Goal: Task Accomplishment & Management: Manage account settings

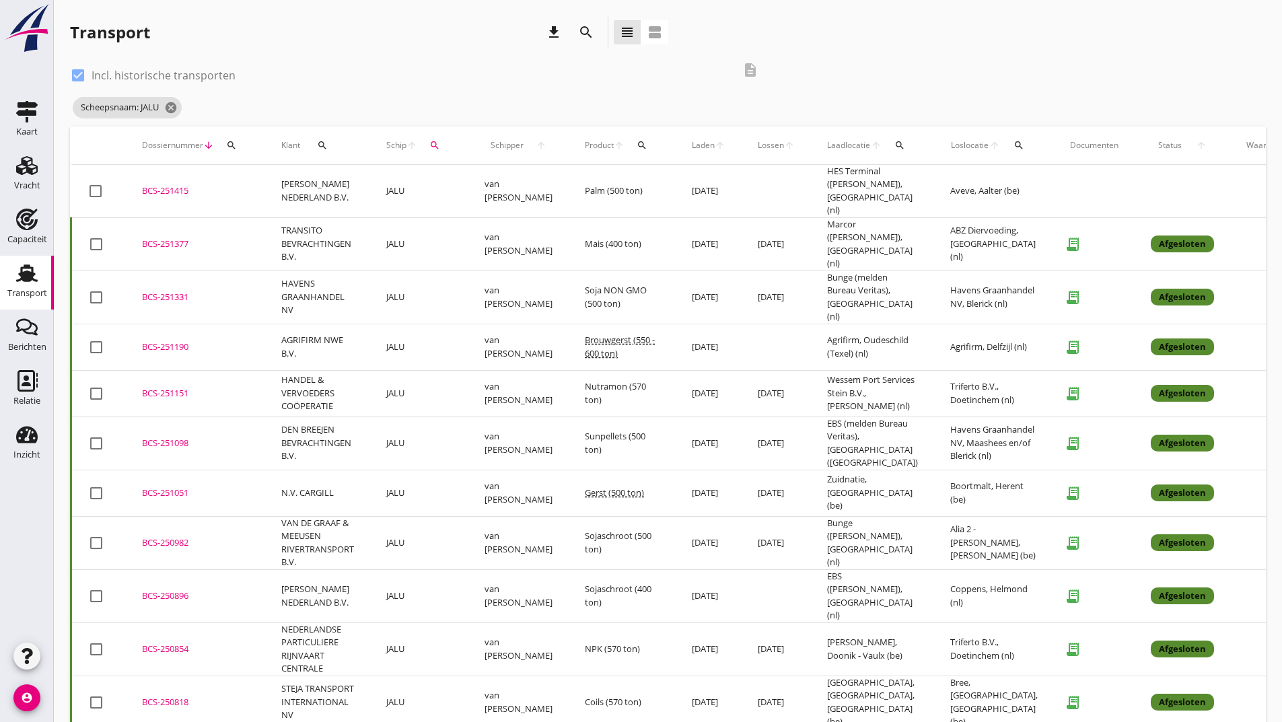
click at [585, 34] on icon "search" at bounding box center [586, 32] width 16 height 16
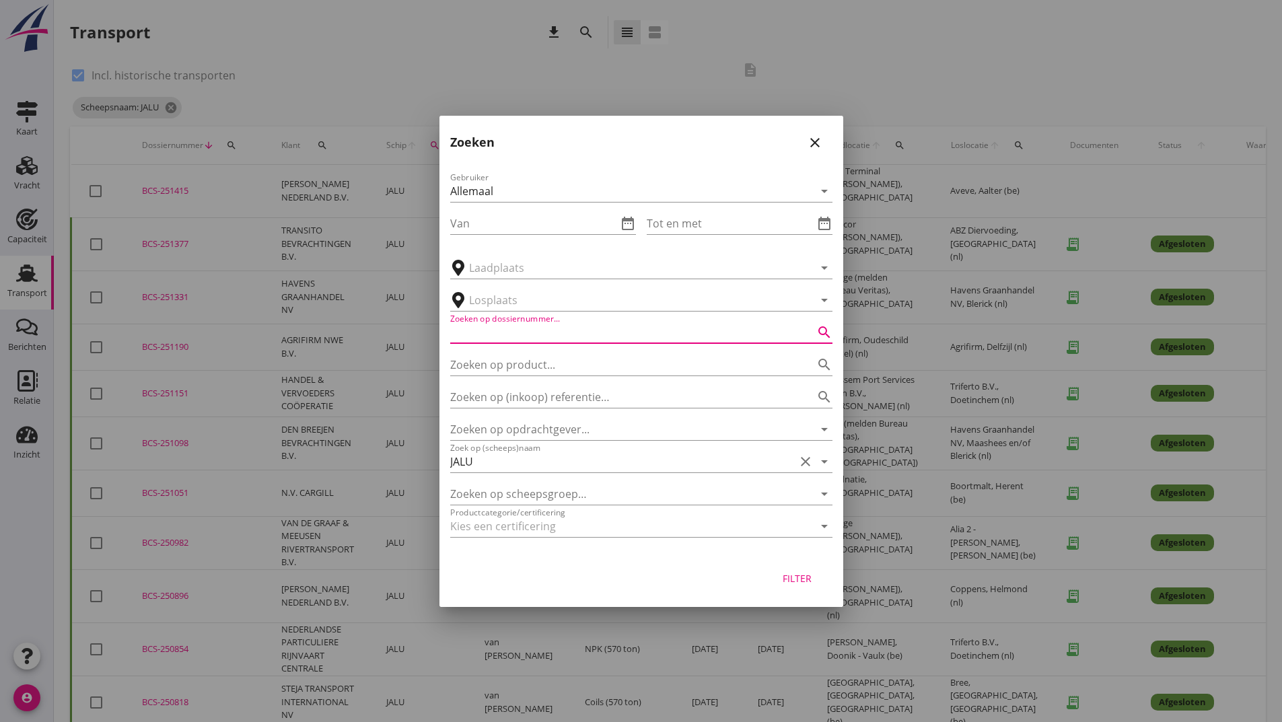
click at [505, 336] on input "Zoeken op dossiernummer..." at bounding box center [622, 333] width 345 height 22
type input "251395"
click at [799, 585] on div "Filter" at bounding box center [798, 578] width 38 height 14
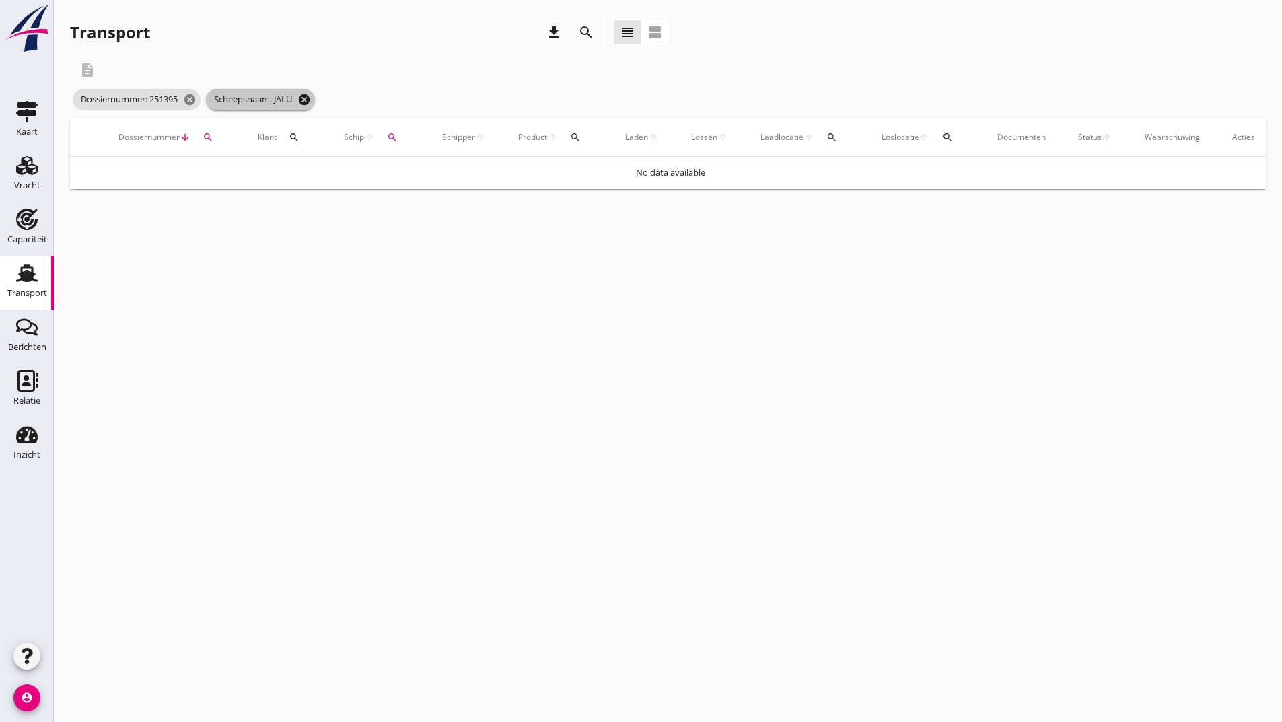
drag, startPoint x: 309, startPoint y: 94, endPoint x: 310, endPoint y: 108, distance: 13.5
click at [309, 95] on icon "cancel" at bounding box center [303, 99] width 13 height 13
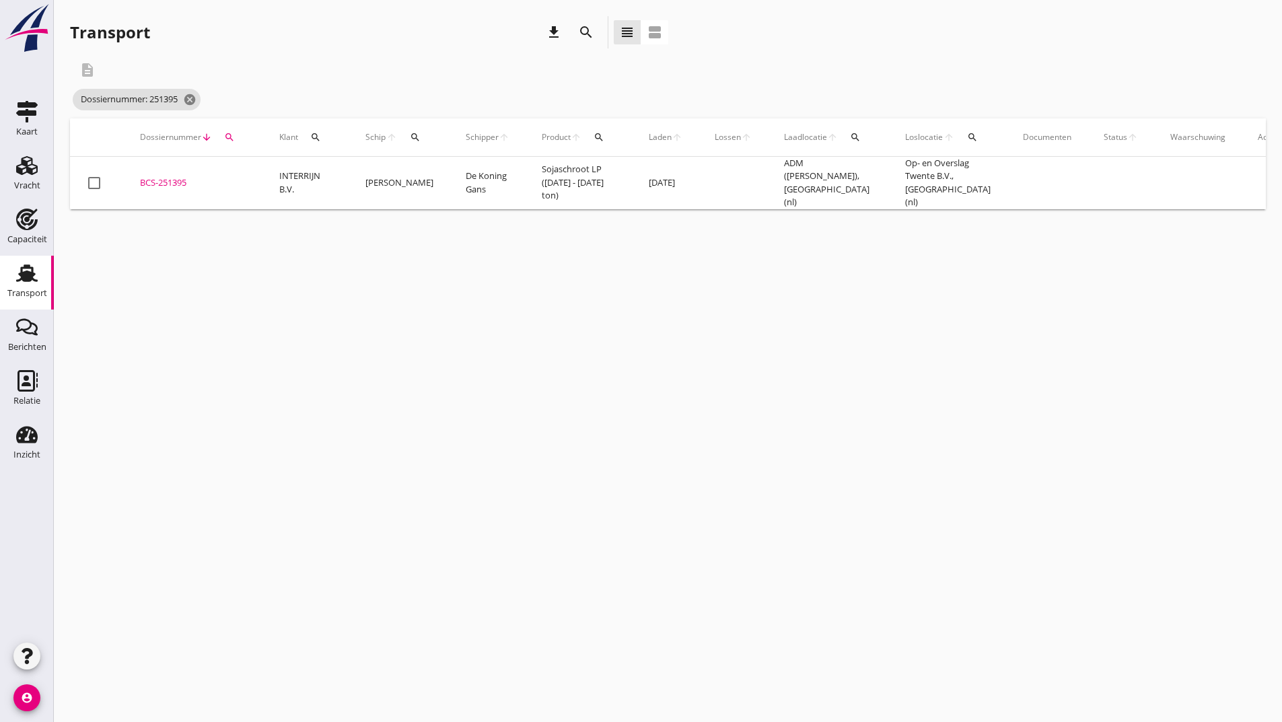
click at [176, 182] on div "BCS-251395" at bounding box center [193, 182] width 107 height 13
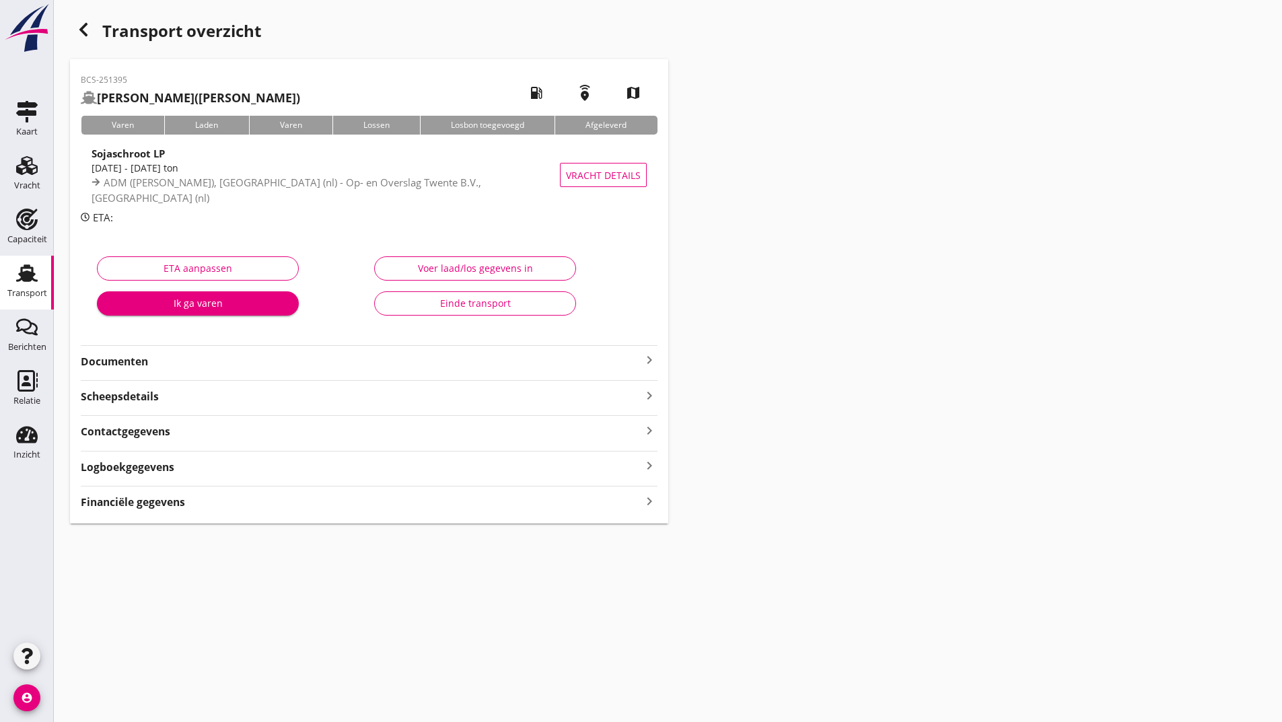
click at [147, 359] on strong "Documenten" at bounding box center [361, 361] width 560 height 15
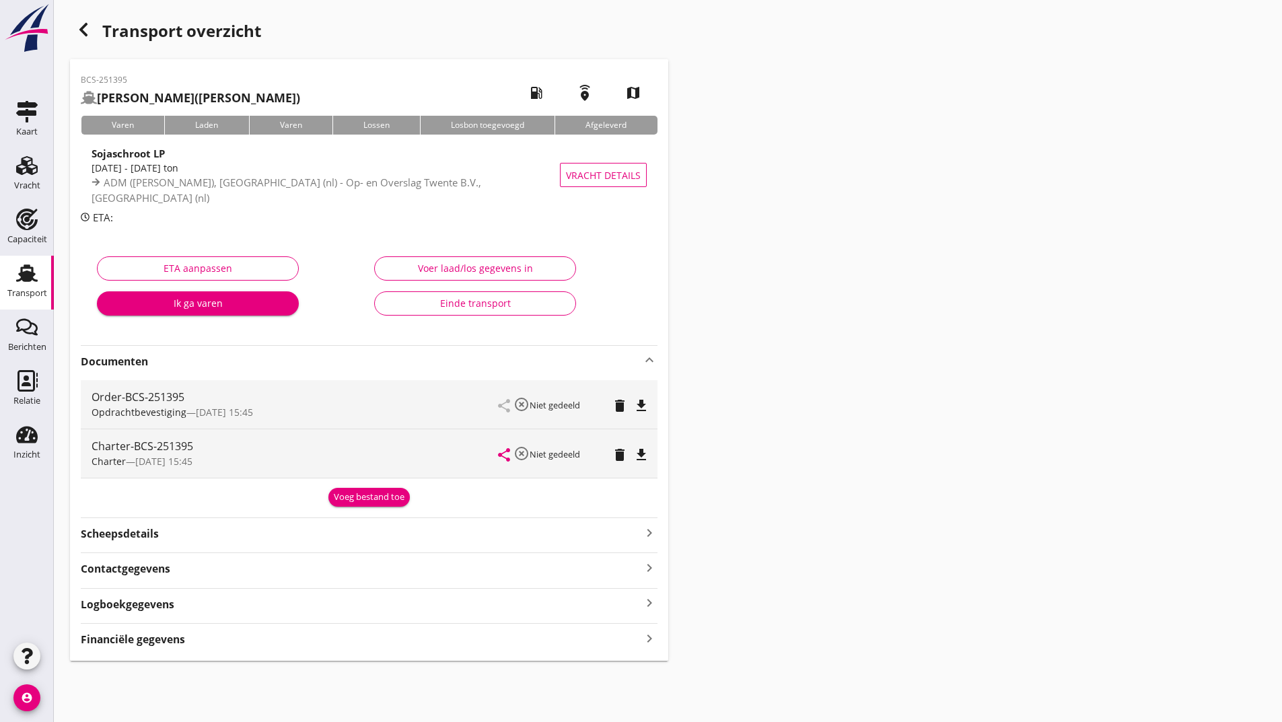
click at [363, 496] on div "Voeg bestand toe" at bounding box center [369, 497] width 71 height 13
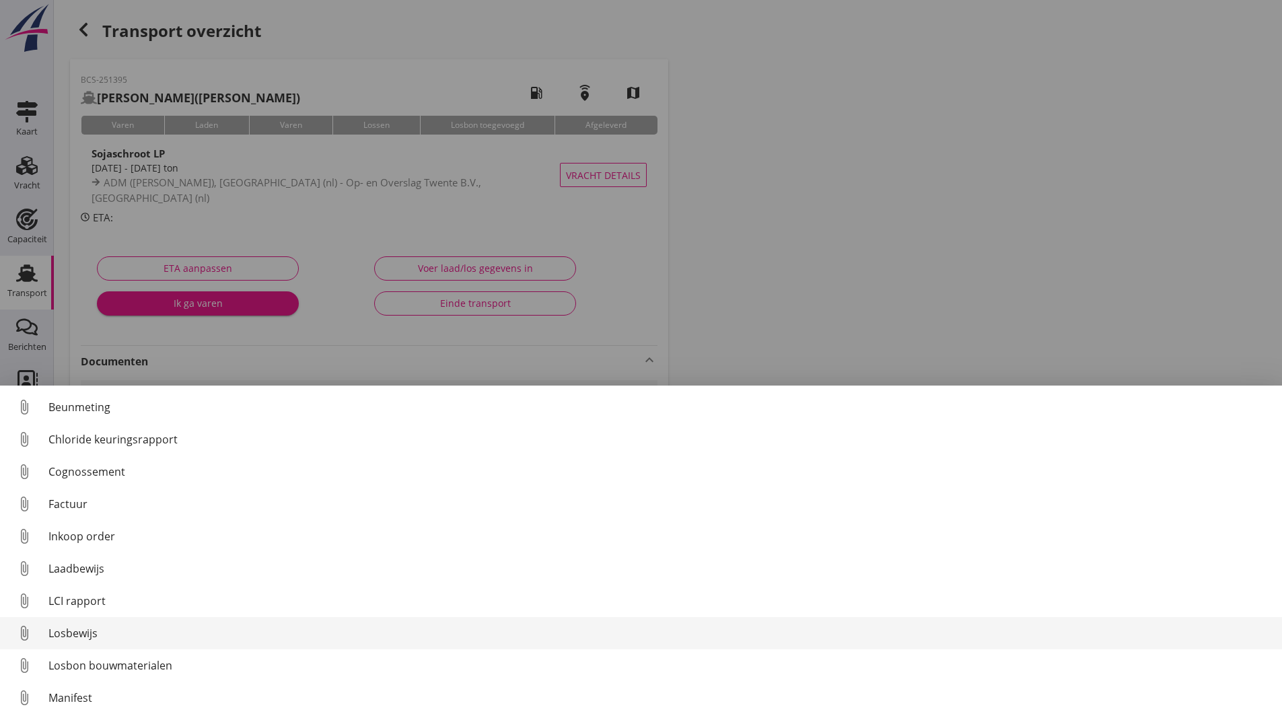
click at [88, 635] on div "Losbewijs" at bounding box center [659, 633] width 1223 height 16
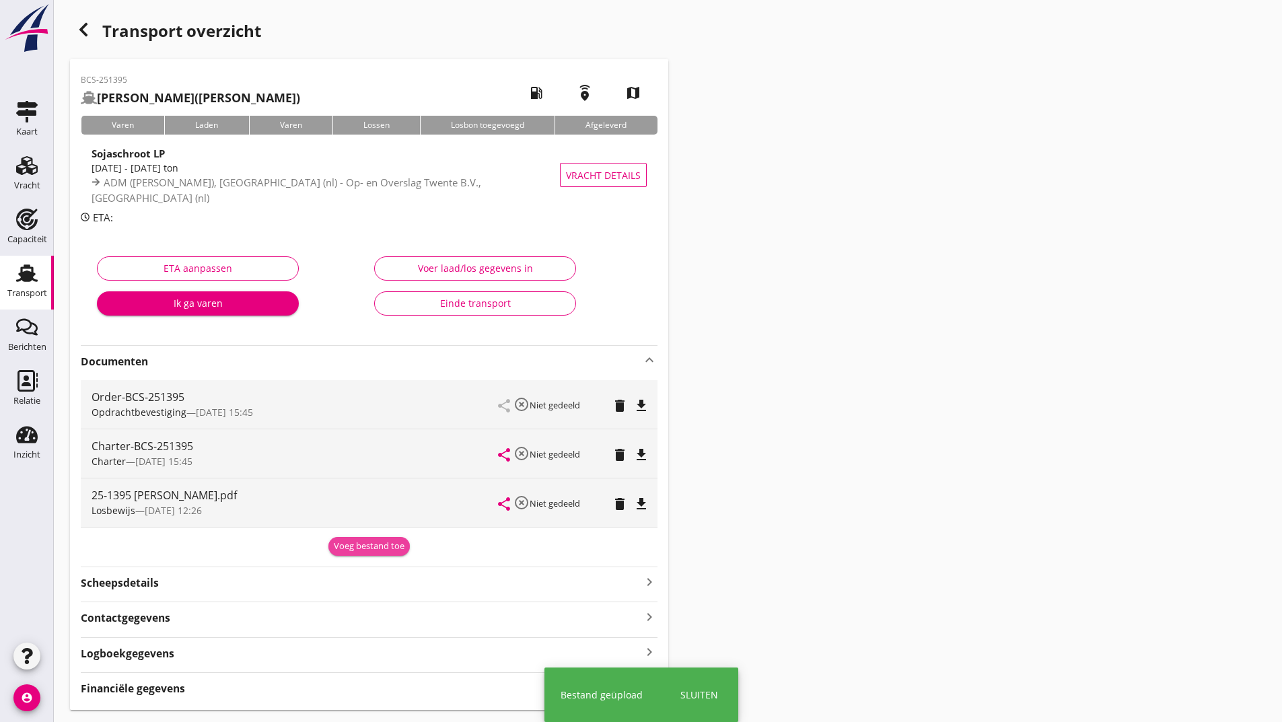
click at [345, 550] on div "Voeg bestand toe" at bounding box center [369, 546] width 71 height 13
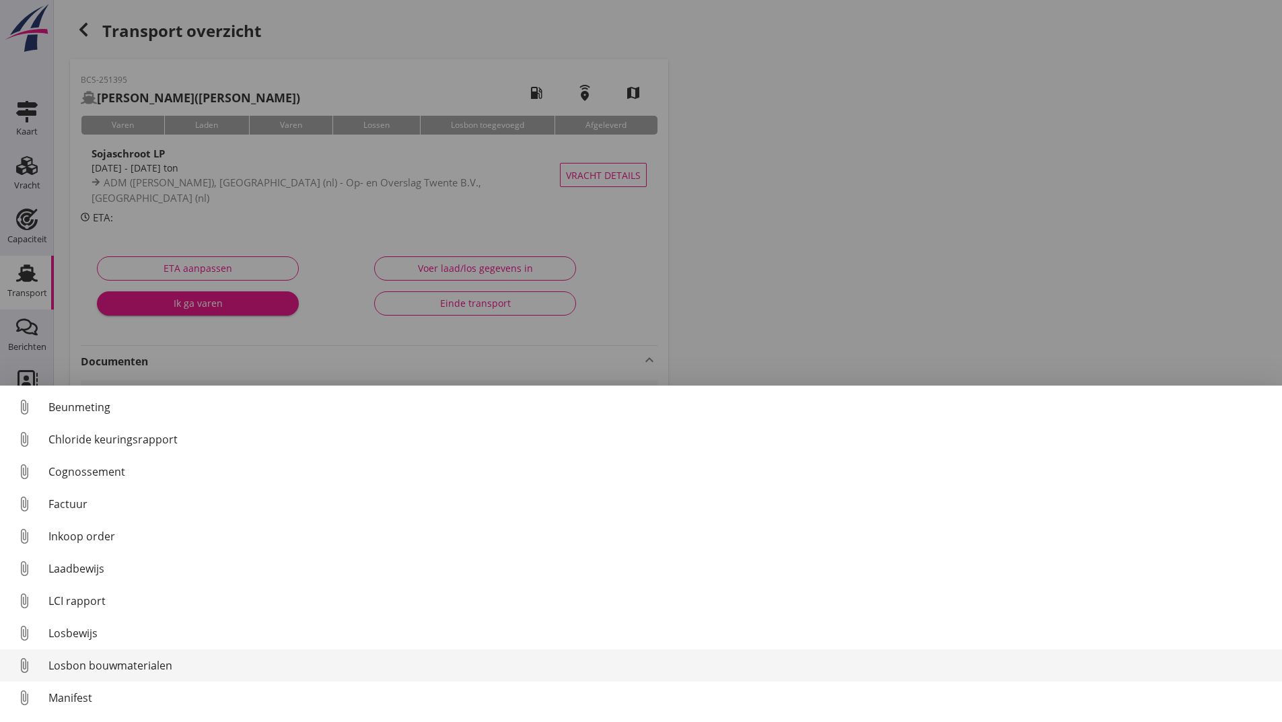
scroll to position [94, 0]
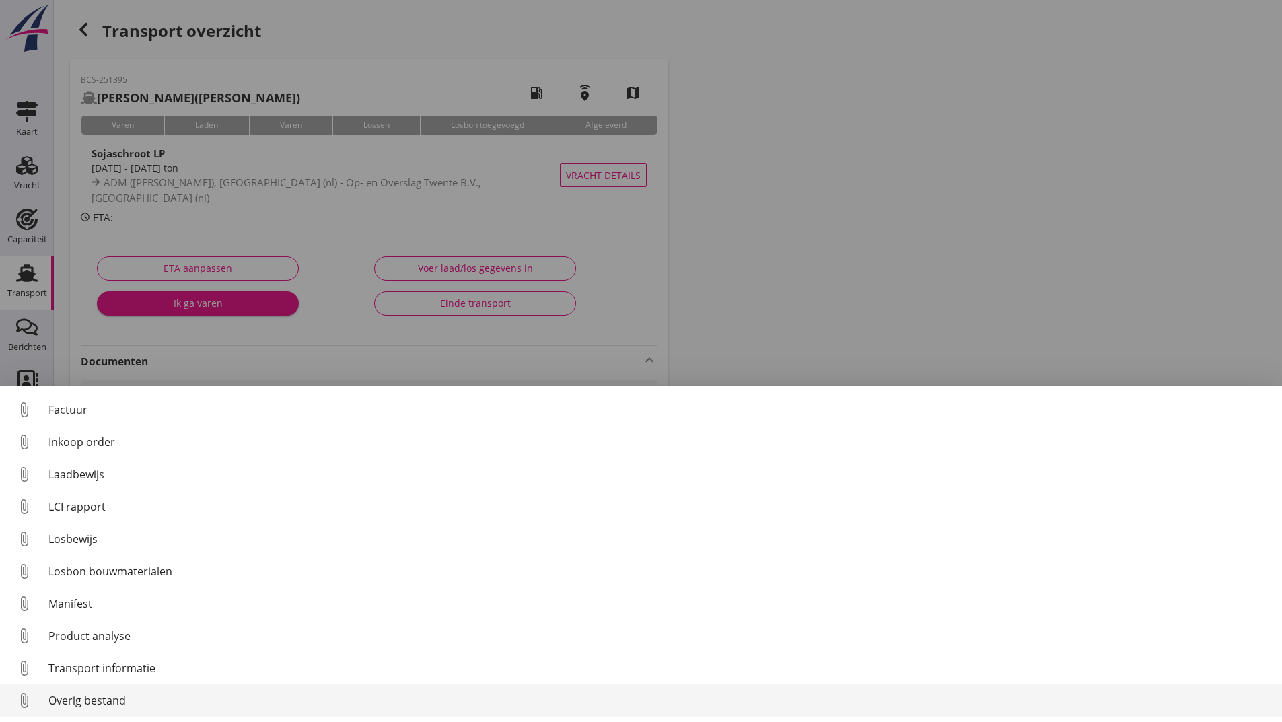
click at [108, 702] on div "Overig bestand" at bounding box center [659, 700] width 1223 height 16
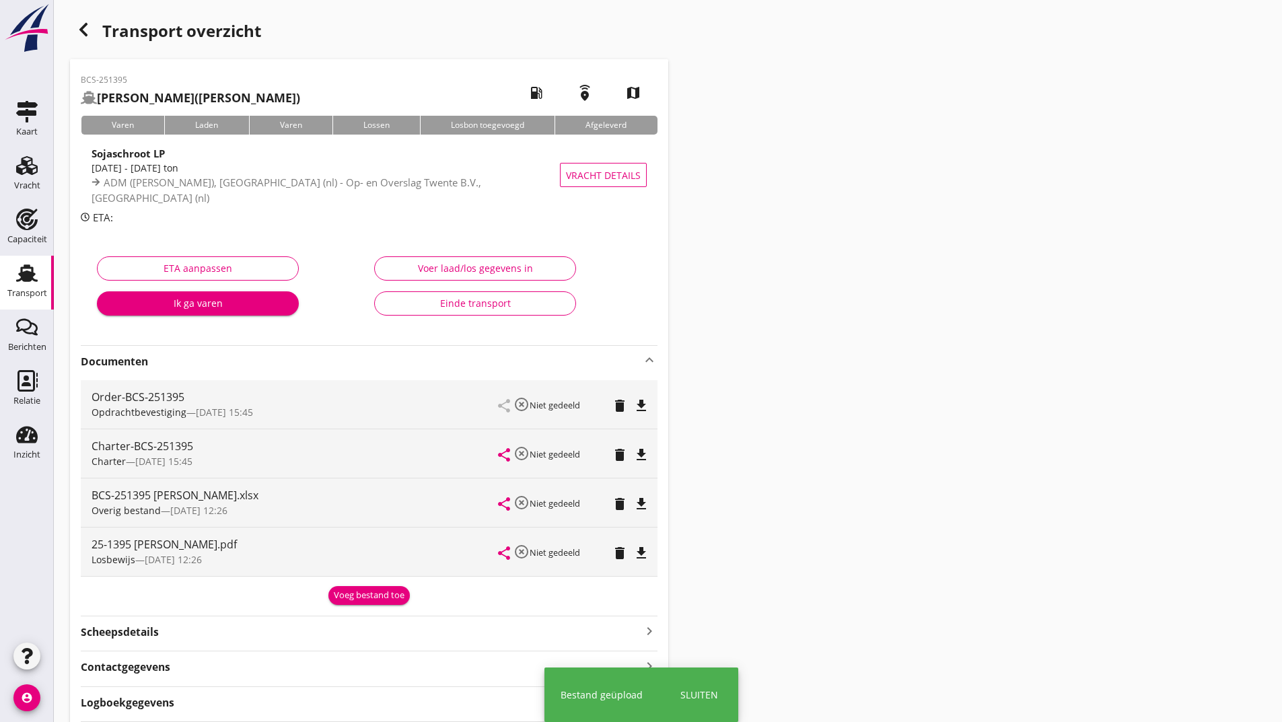
click at [359, 595] on div "Voeg bestand toe" at bounding box center [369, 595] width 71 height 13
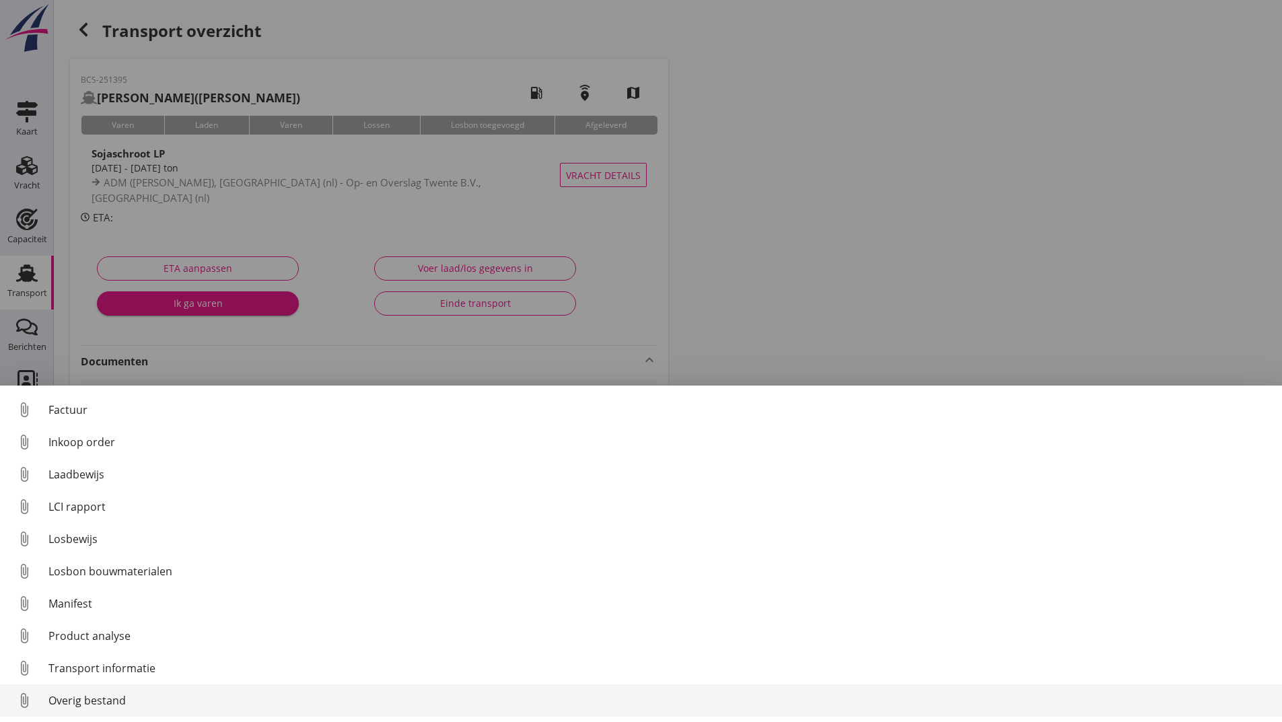
click at [104, 699] on div "Overig bestand" at bounding box center [659, 700] width 1223 height 16
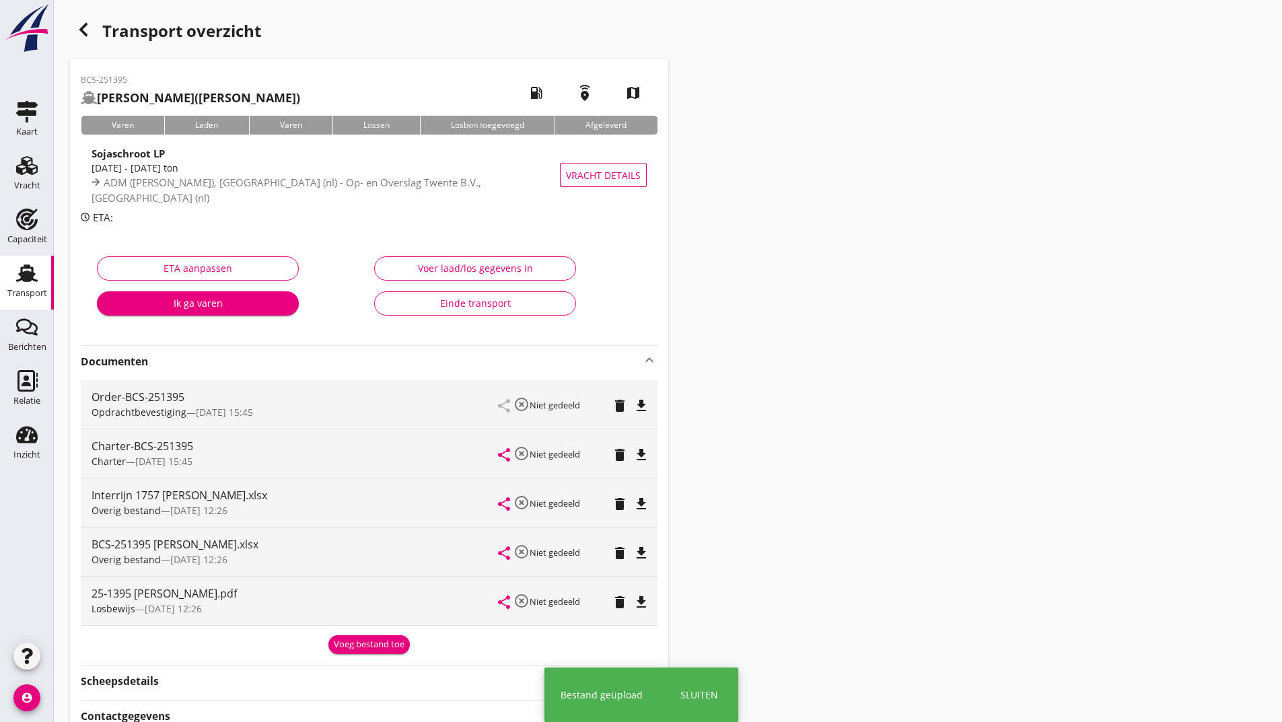
click at [358, 644] on div "Voeg bestand toe" at bounding box center [369, 644] width 71 height 13
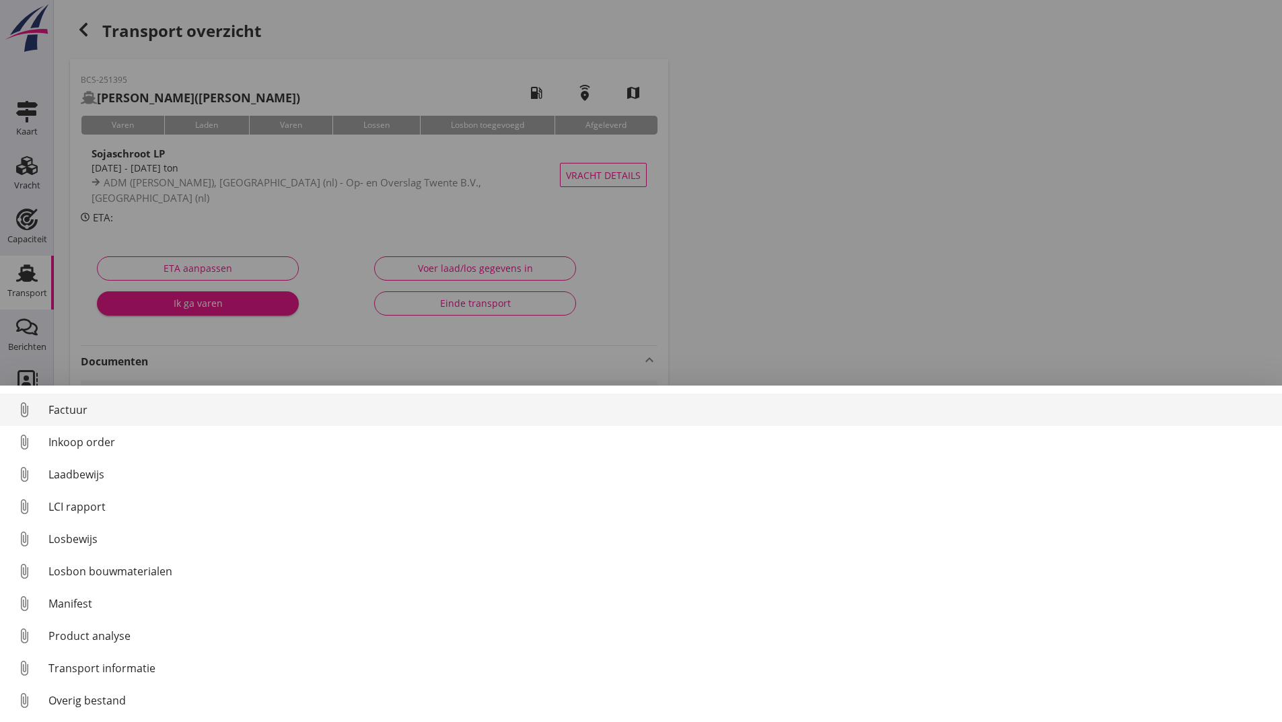
click at [71, 412] on div "Factuur" at bounding box center [659, 410] width 1223 height 16
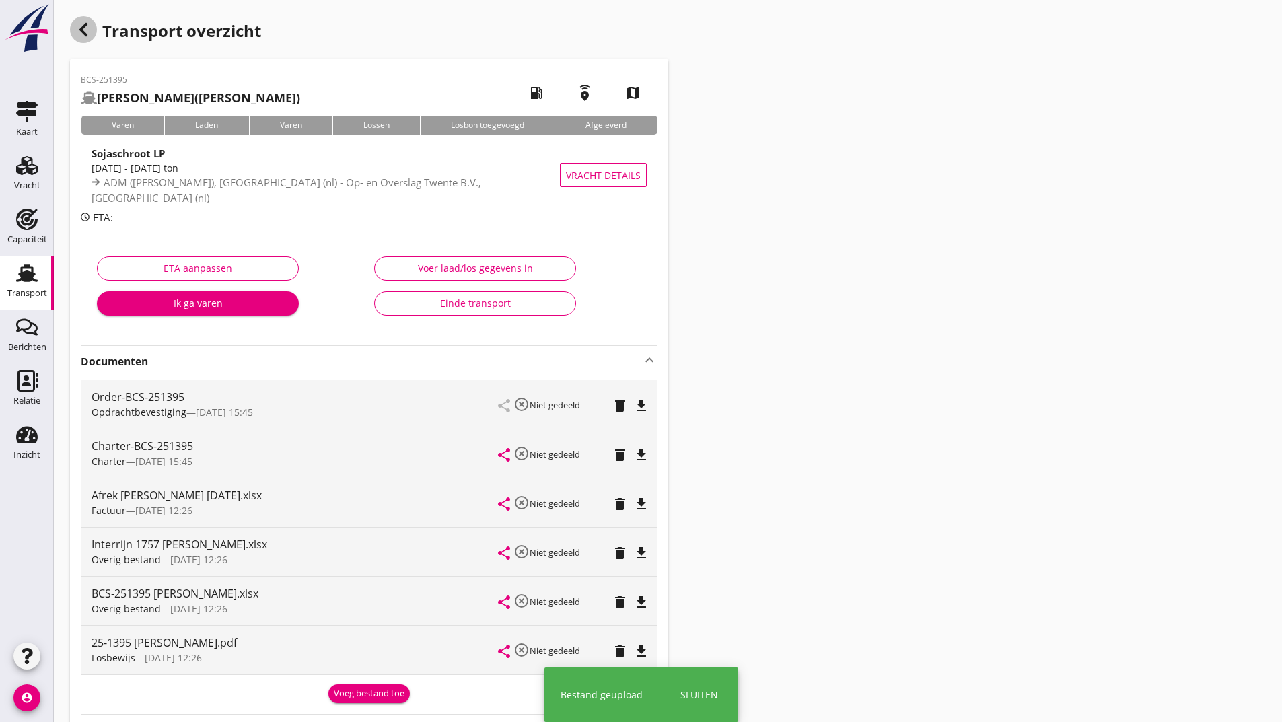
click at [87, 36] on icon "button" at bounding box center [83, 30] width 16 height 16
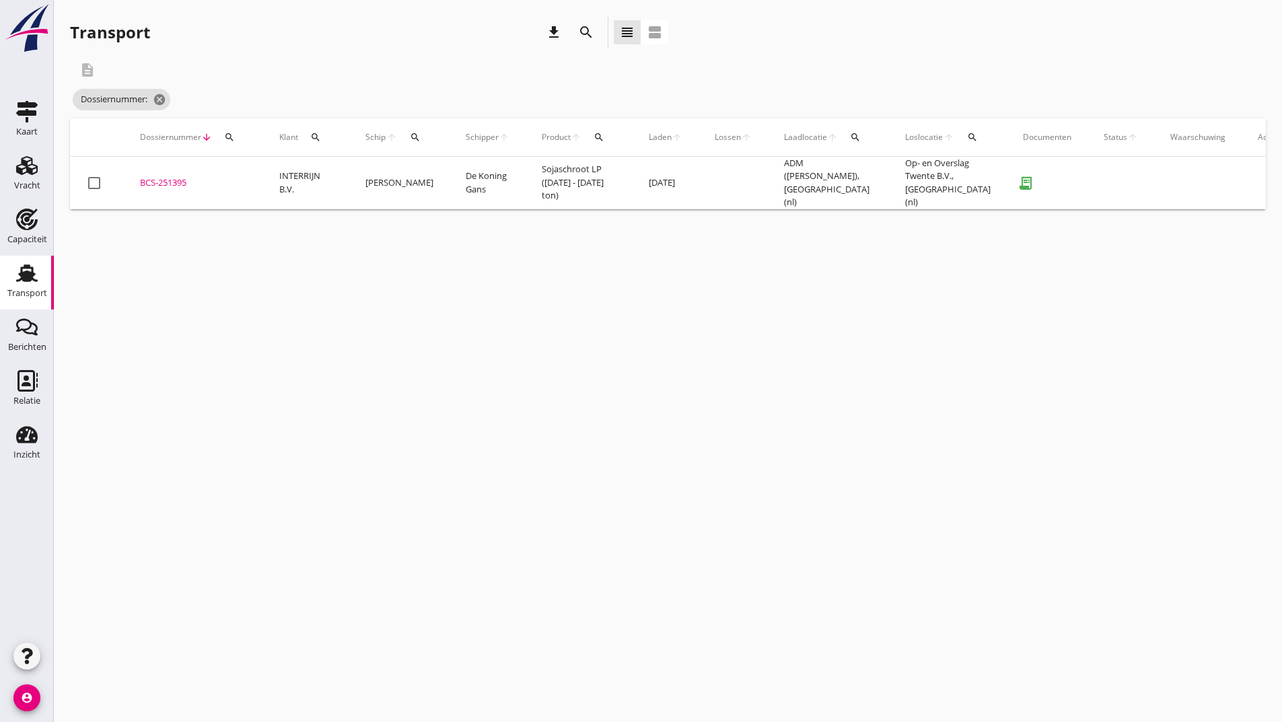
click at [587, 34] on icon "search" at bounding box center [586, 32] width 16 height 16
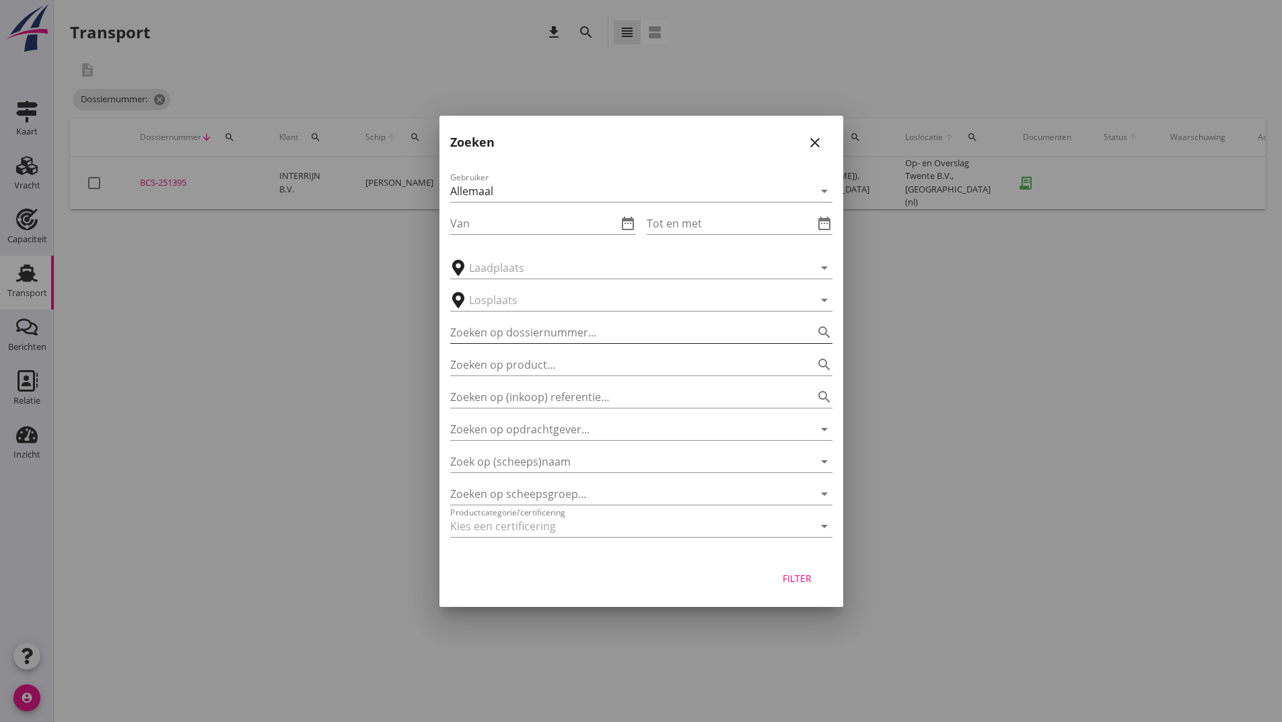
click at [506, 325] on input "Zoeken op dossiernummer..." at bounding box center [622, 333] width 345 height 22
type input "251402"
click at [799, 584] on div "Filter" at bounding box center [798, 578] width 38 height 14
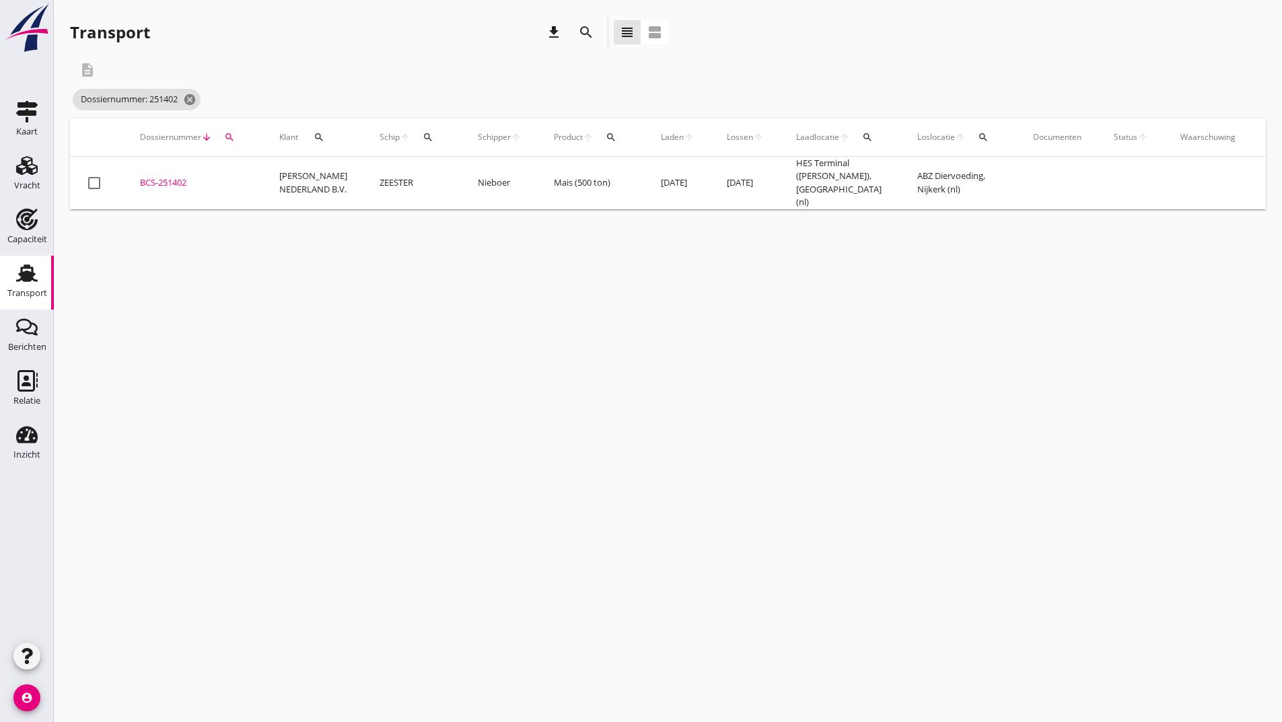
click at [171, 181] on div "BCS-251402" at bounding box center [193, 182] width 107 height 13
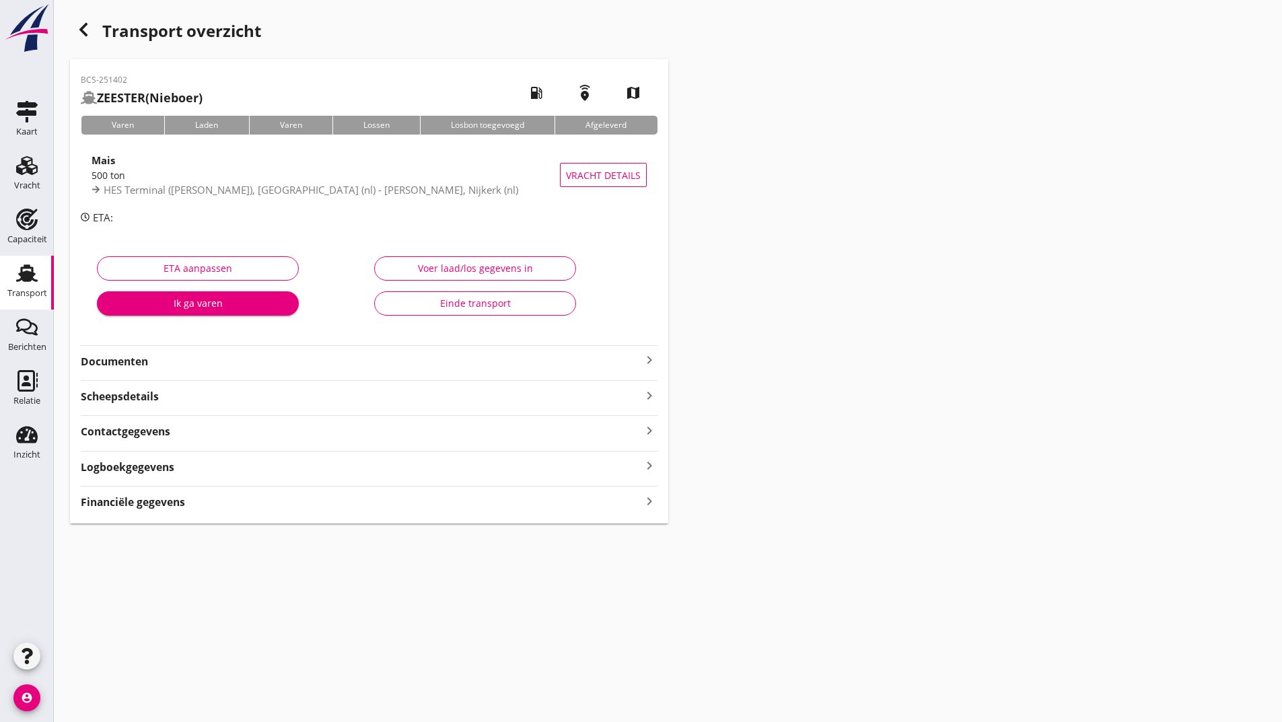
click at [128, 359] on strong "Documenten" at bounding box center [361, 361] width 560 height 15
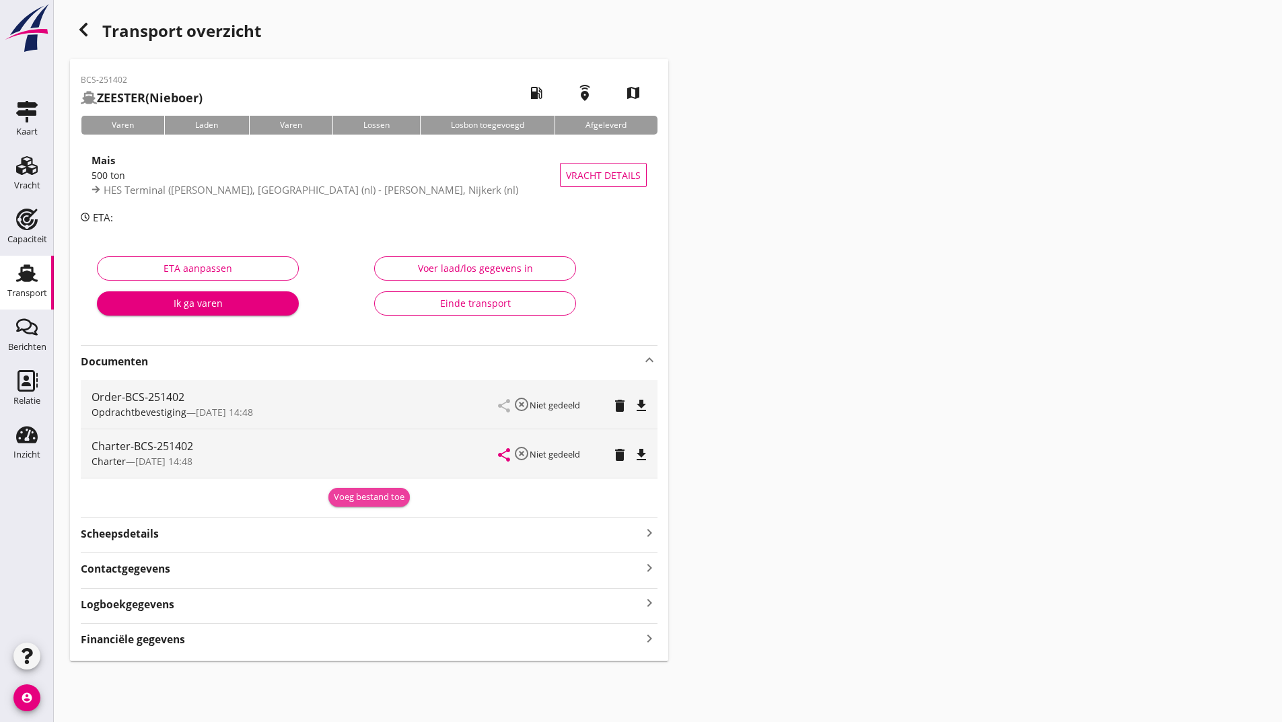
click at [356, 498] on div "Voeg bestand toe" at bounding box center [369, 497] width 71 height 13
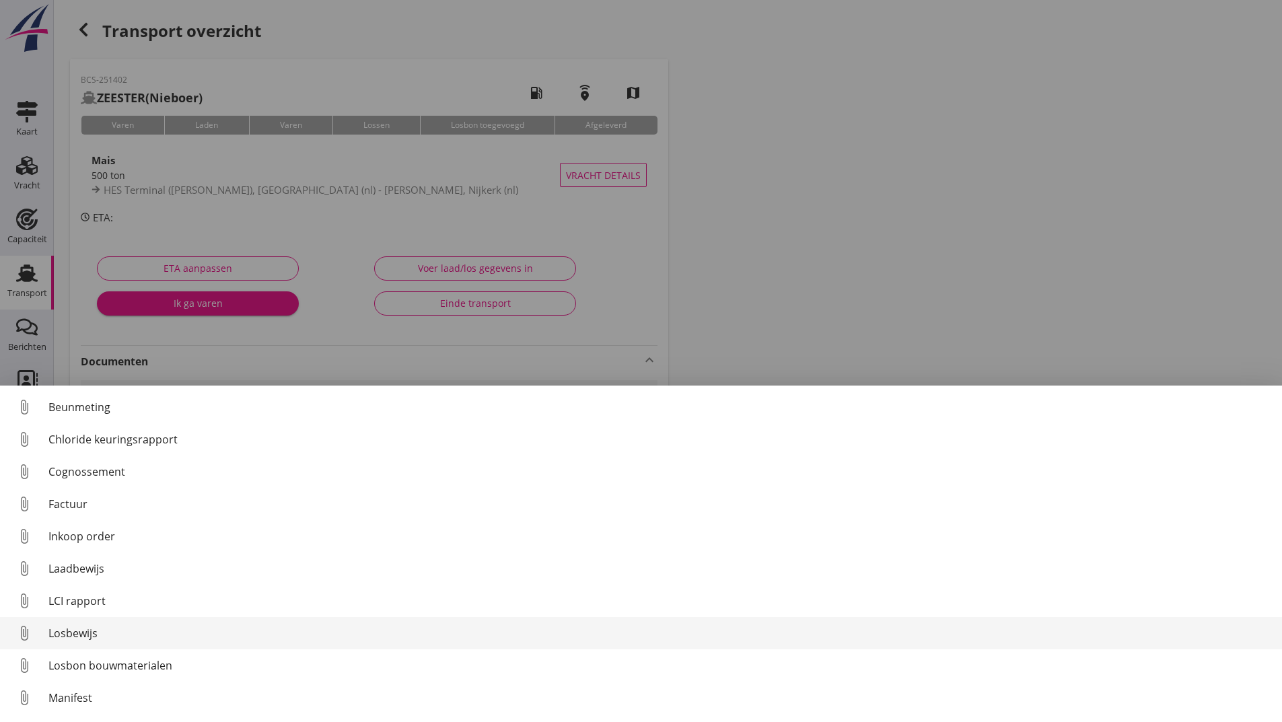
click at [79, 629] on div "Losbewijs" at bounding box center [659, 633] width 1223 height 16
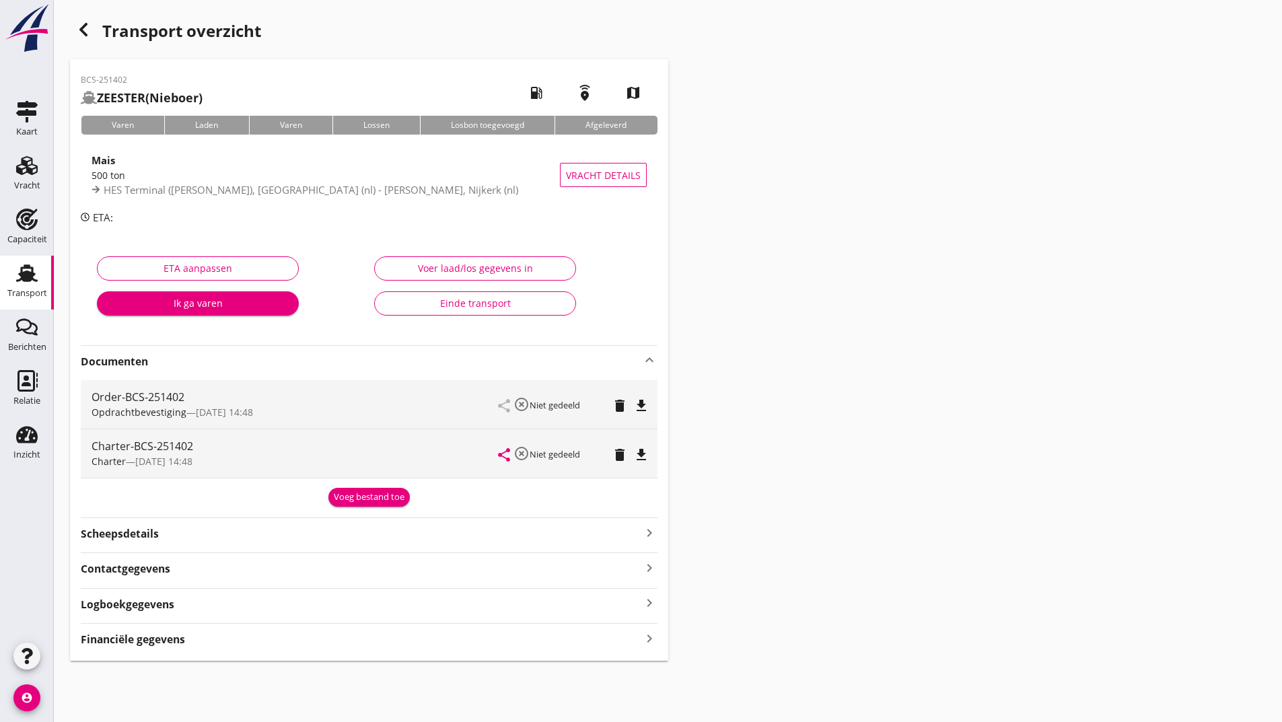
click at [349, 491] on button "Voeg bestand toe" at bounding box center [368, 497] width 81 height 19
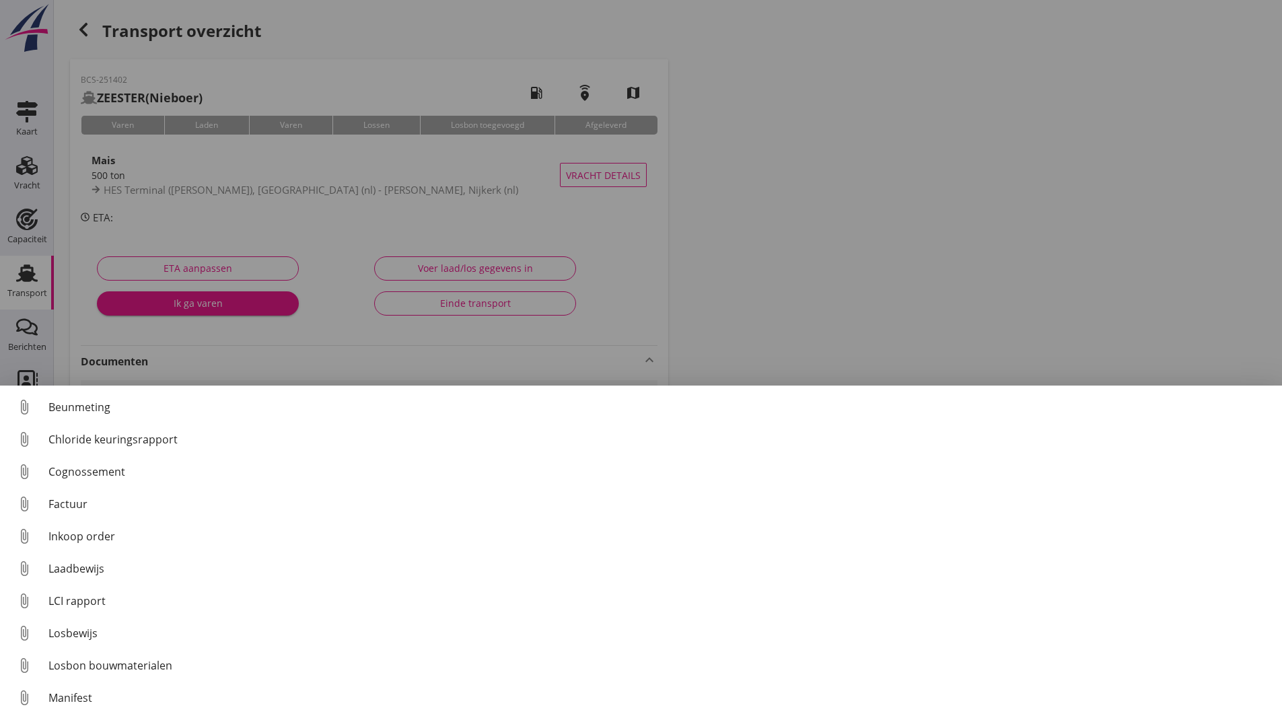
scroll to position [94, 0]
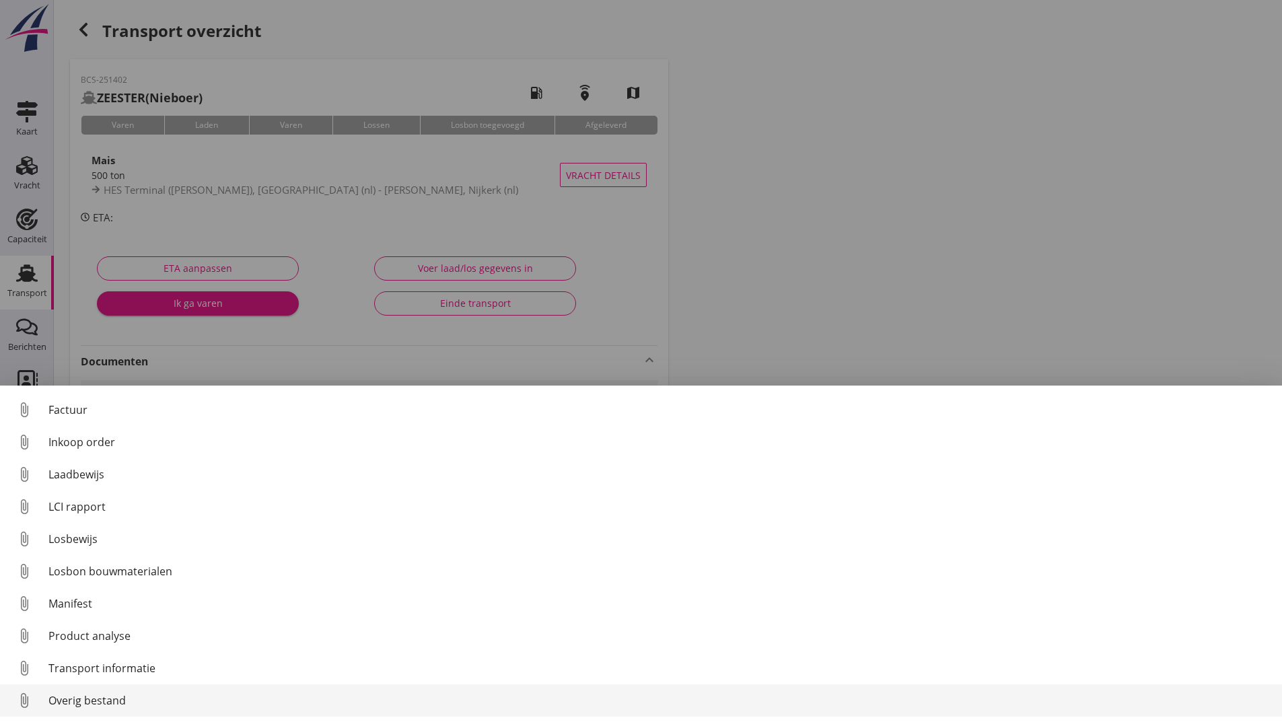
click at [119, 696] on div "Overig bestand" at bounding box center [659, 700] width 1223 height 16
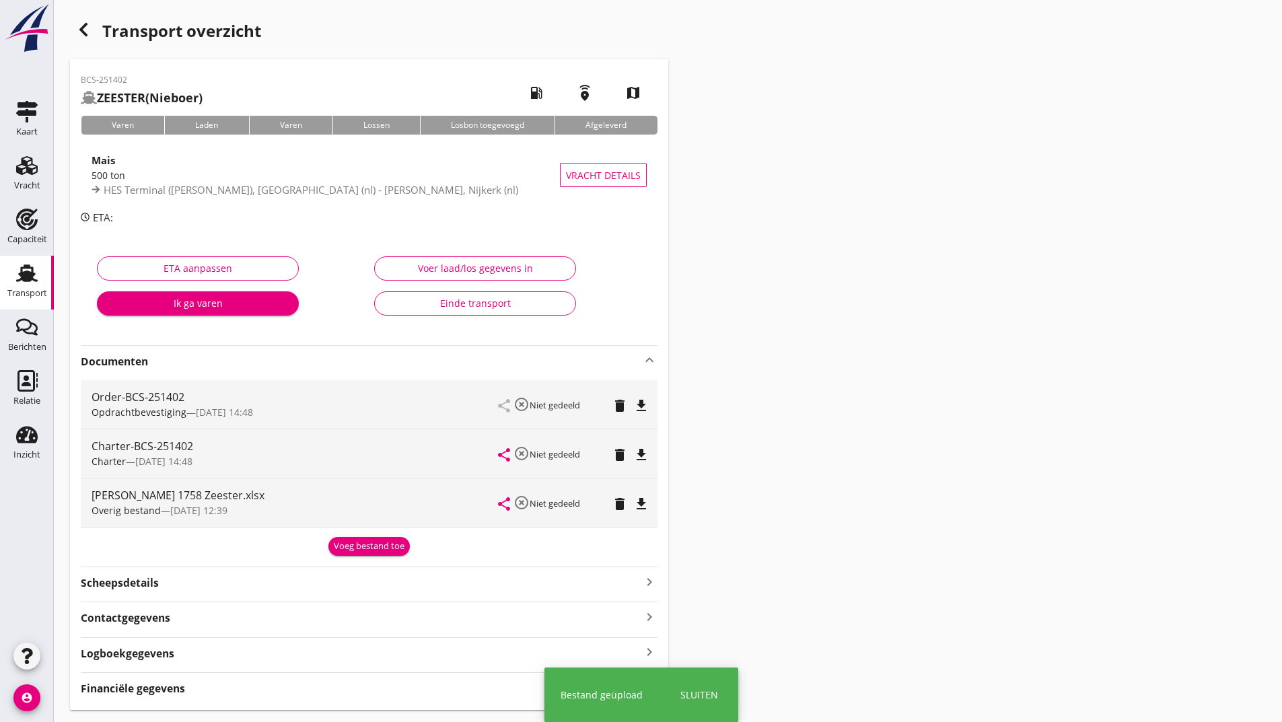
drag, startPoint x: 353, startPoint y: 536, endPoint x: 348, endPoint y: 551, distance: 16.2
click at [351, 540] on div "Order-BCS-251402 Opdrachtbevestiging — [DATE] 14:48 share highlight_off Niet ge…" at bounding box center [369, 465] width 577 height 181
click at [346, 545] on div "Voeg bestand toe" at bounding box center [369, 546] width 71 height 13
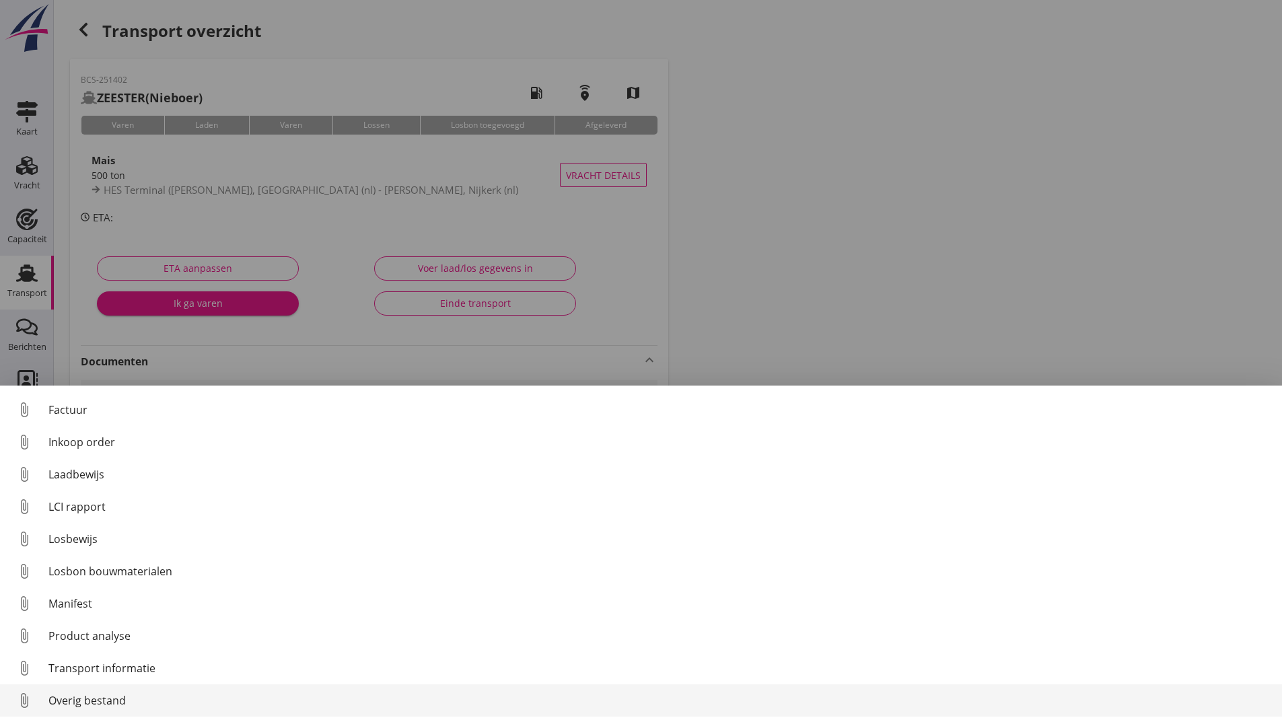
click at [120, 697] on div "Overig bestand" at bounding box center [659, 700] width 1223 height 16
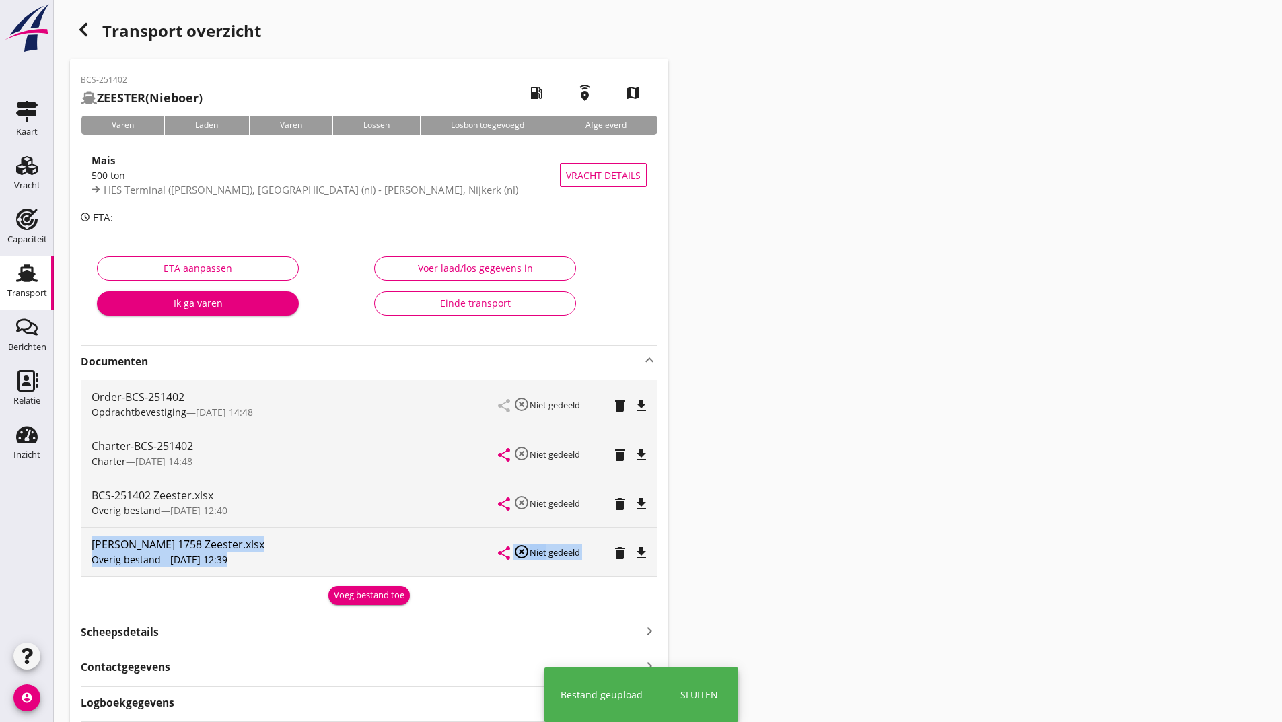
click at [356, 593] on div "Voeg bestand toe" at bounding box center [369, 595] width 71 height 13
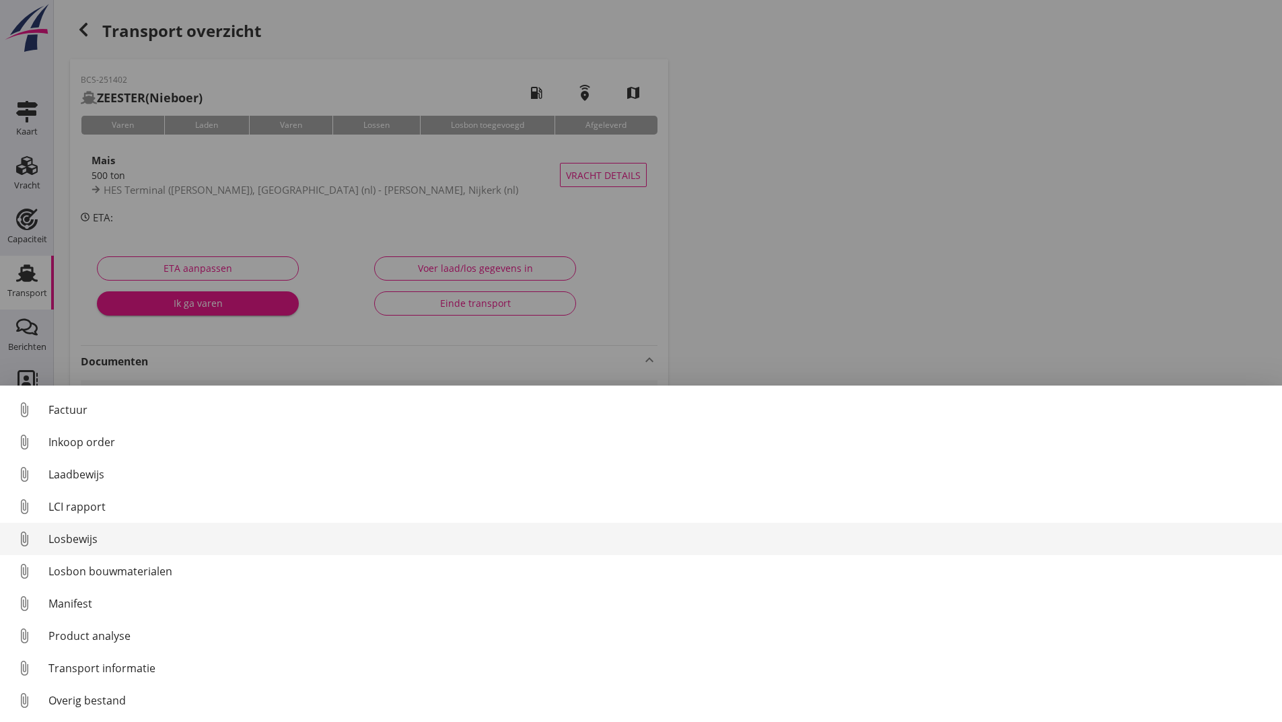
click at [84, 535] on div "Losbewijs" at bounding box center [659, 539] width 1223 height 16
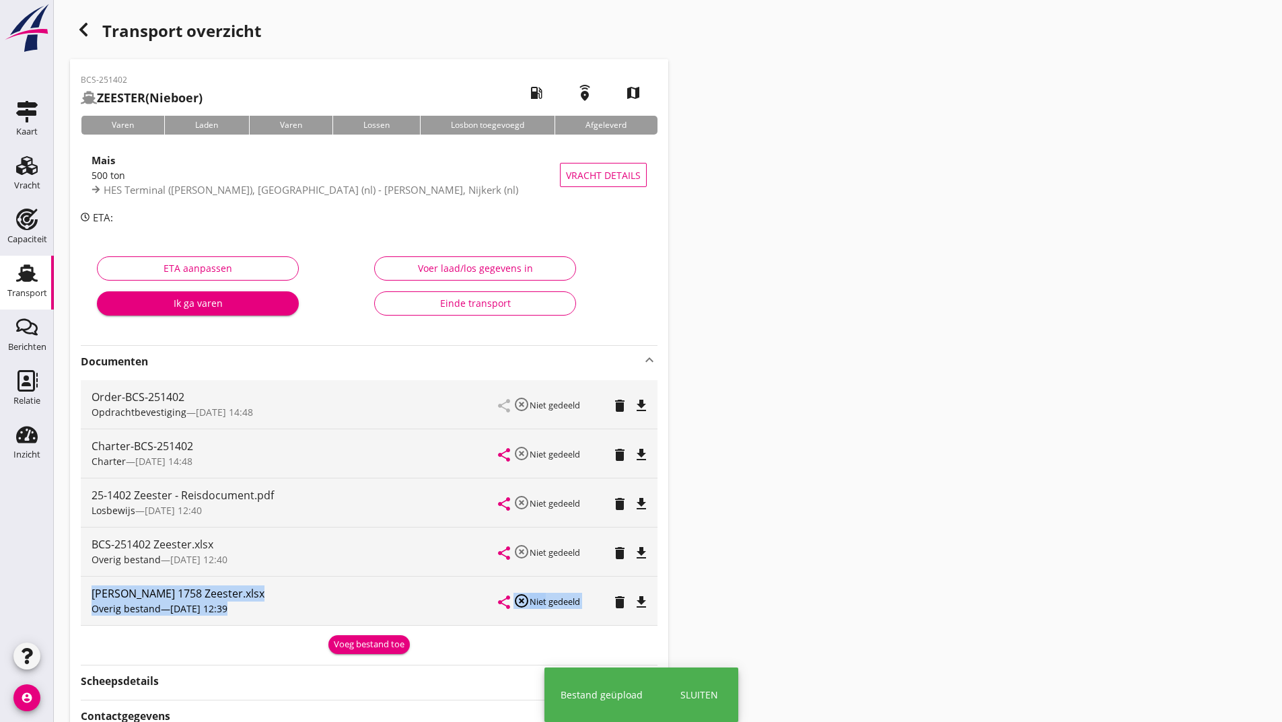
click at [536, 619] on div "share highlight_off Niet gedeeld delete file_download" at bounding box center [573, 601] width 148 height 48
click at [353, 634] on div "Voeg bestand toe" at bounding box center [369, 642] width 577 height 23
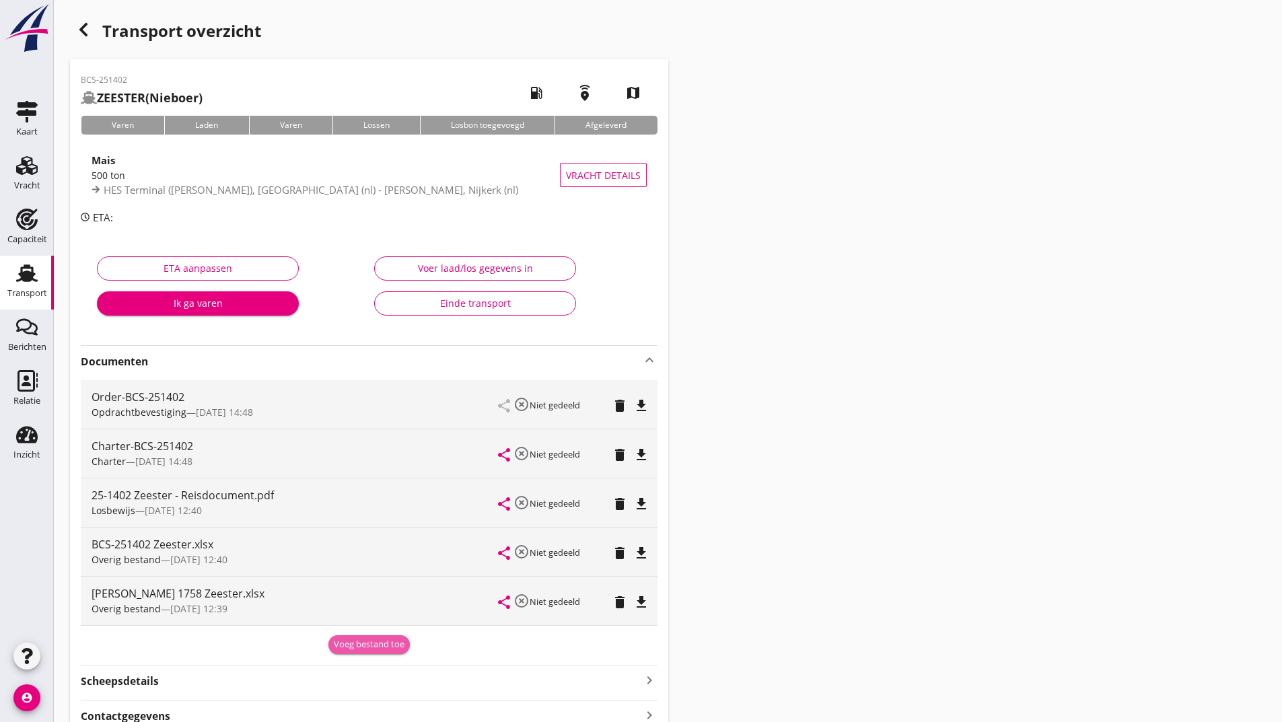
drag, startPoint x: 342, startPoint y: 644, endPoint x: 230, endPoint y: 656, distance: 113.0
click at [341, 644] on div "Voeg bestand toe" at bounding box center [369, 644] width 71 height 13
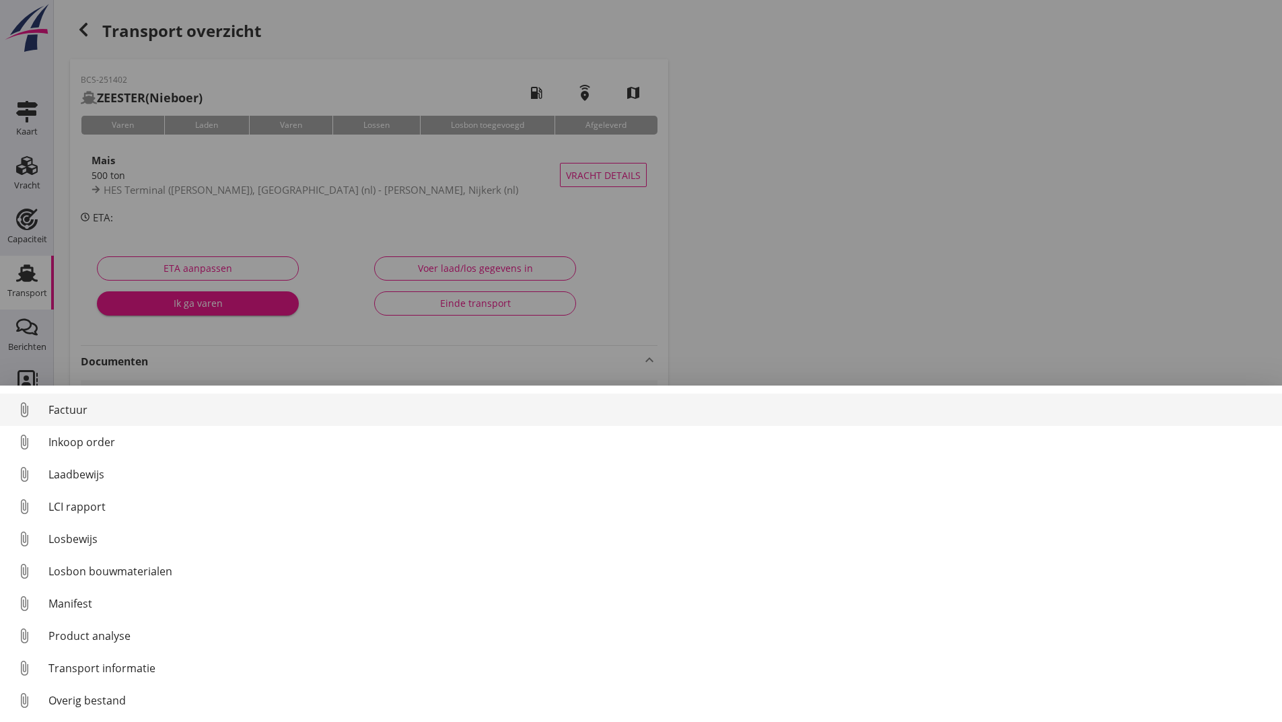
click at [81, 410] on div "Factuur" at bounding box center [659, 410] width 1223 height 16
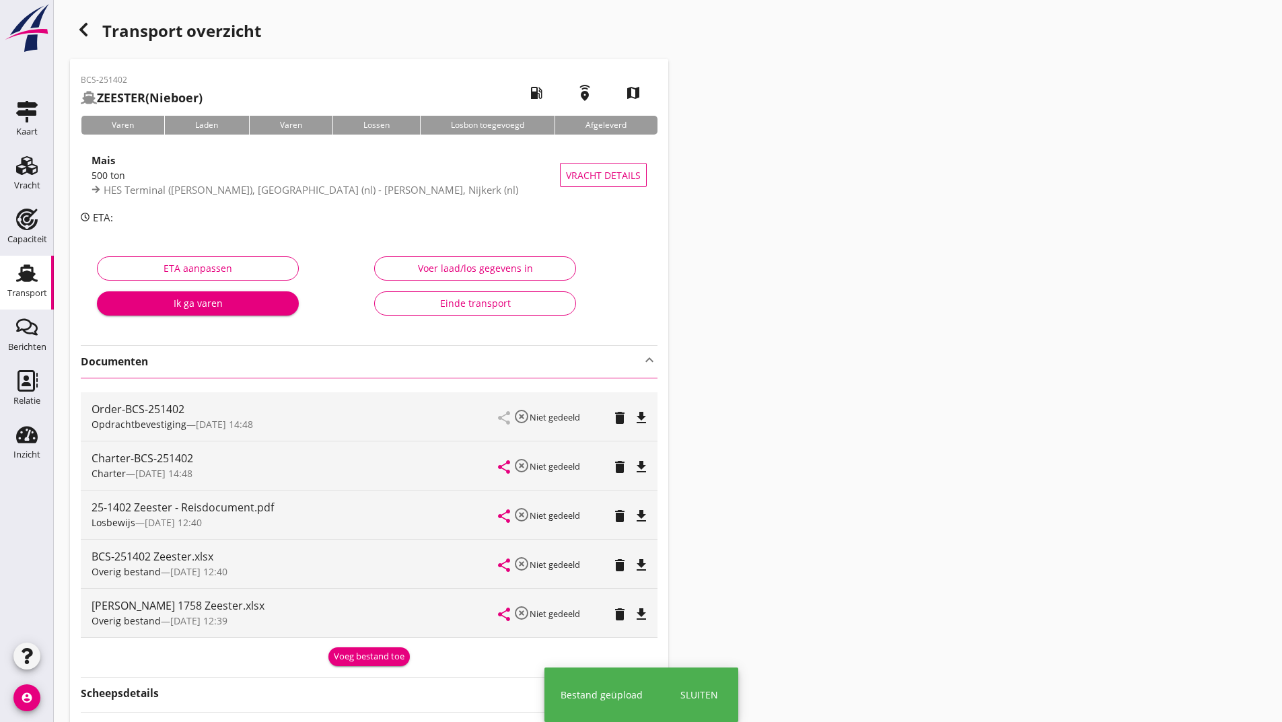
click at [84, 35] on icon "button" at bounding box center [83, 30] width 16 height 16
